Goal: Task Accomplishment & Management: Use online tool/utility

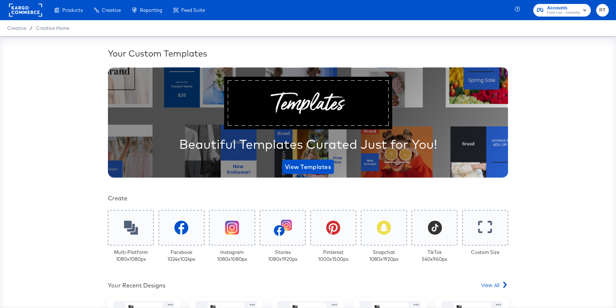
click at [16, 8] on rect at bounding box center [25, 10] width 33 height 13
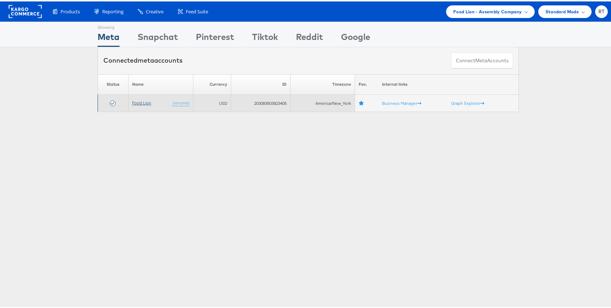
click at [135, 100] on link "Food Lion" at bounding box center [141, 101] width 19 height 5
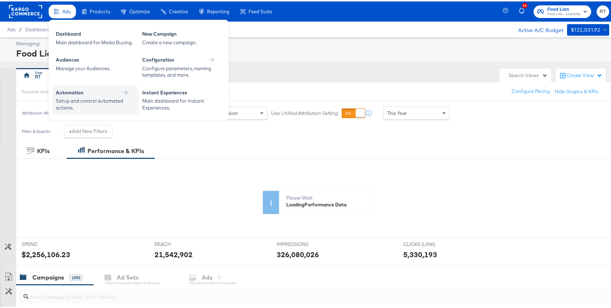
click at [74, 105] on div "Setup and control automated actions." at bounding box center [92, 102] width 72 height 13
